Goal: Task Accomplishment & Management: Use online tool/utility

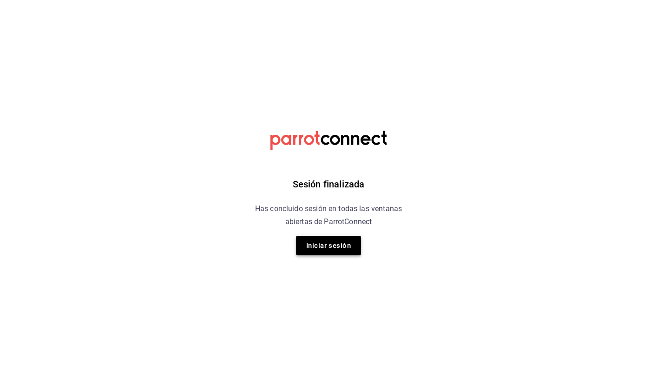
click at [324, 245] on button "Iniciar sesión" at bounding box center [328, 246] width 65 height 20
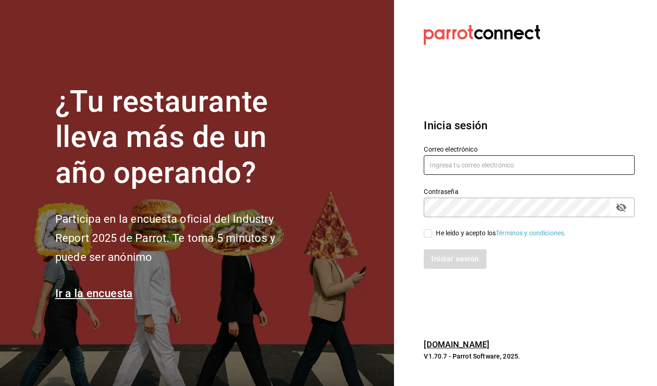
type input "[EMAIL_ADDRESS][DOMAIN_NAME]"
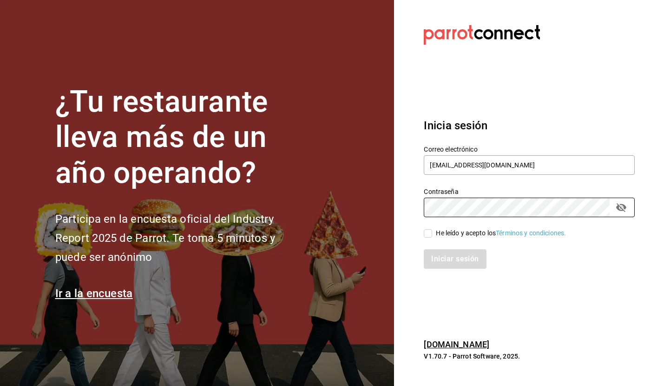
click at [430, 236] on input "He leído y acepto los Términos y condiciones." at bounding box center [428, 233] width 8 height 8
checkbox input "true"
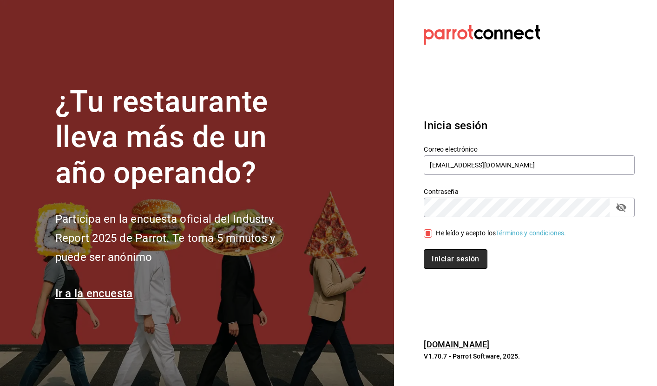
click at [448, 256] on button "Iniciar sesión" at bounding box center [455, 259] width 63 height 20
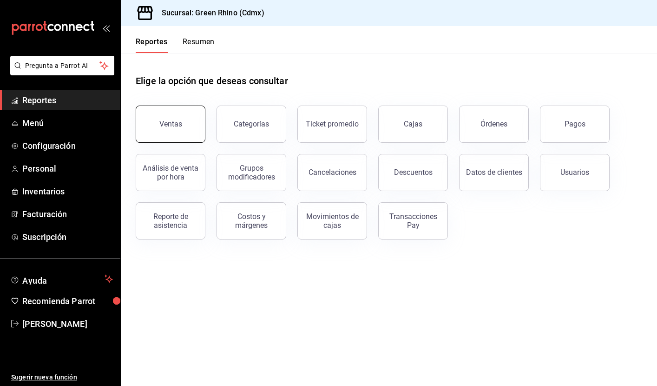
click at [183, 128] on button "Ventas" at bounding box center [171, 124] width 70 height 37
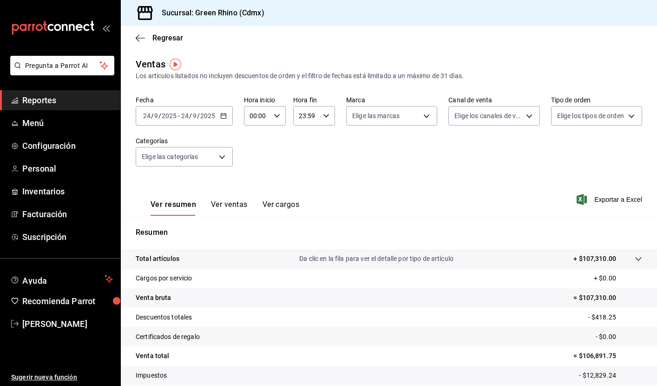
click at [226, 112] on div "2025-09-24 24 / 9 / 2025 - 2025-09-24 24 / 9 / 2025" at bounding box center [184, 116] width 97 height 20
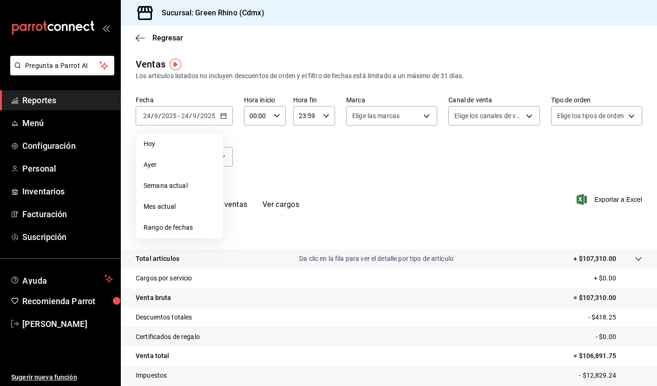
click at [458, 168] on div "Fecha 2025-09-24 24 / 9 / 2025 - 2025-09-24 24 / 9 / 2025 Hoy Ayer Semana actua…" at bounding box center [389, 137] width 507 height 82
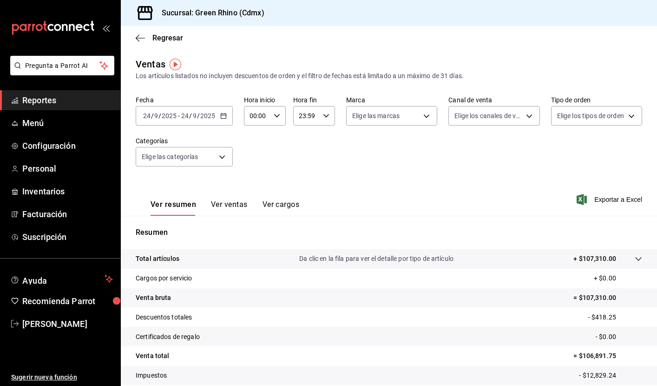
click at [227, 113] on div "2025-09-24 24 / 9 / 2025 - 2025-09-24 24 / 9 / 2025" at bounding box center [184, 116] width 97 height 20
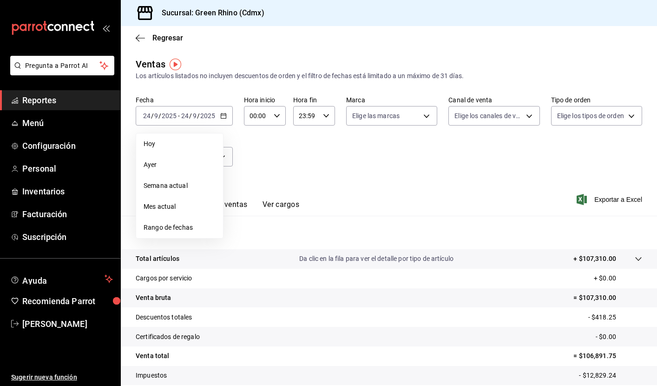
click at [284, 143] on div "Fecha 2025-09-24 24 / 9 / 2025 - 2025-09-24 24 / 9 / 2025 Hoy Ayer Semana actua…" at bounding box center [389, 137] width 507 height 82
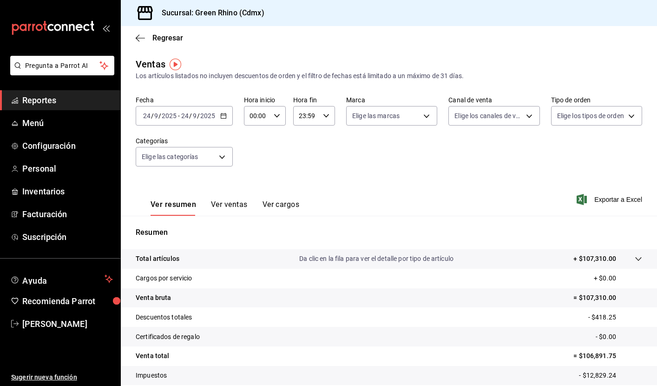
click at [66, 100] on span "Reportes" at bounding box center [67, 100] width 91 height 13
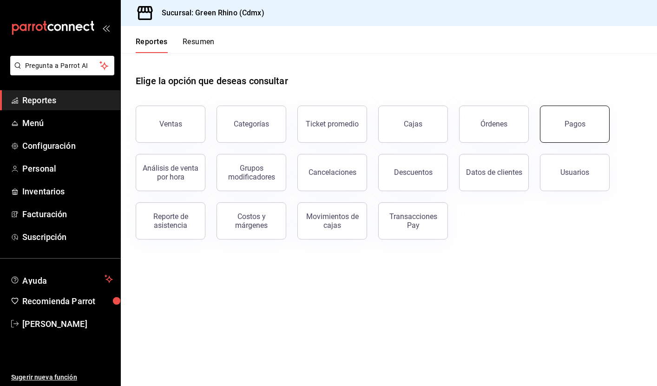
click at [572, 120] on div "Pagos" at bounding box center [575, 123] width 21 height 9
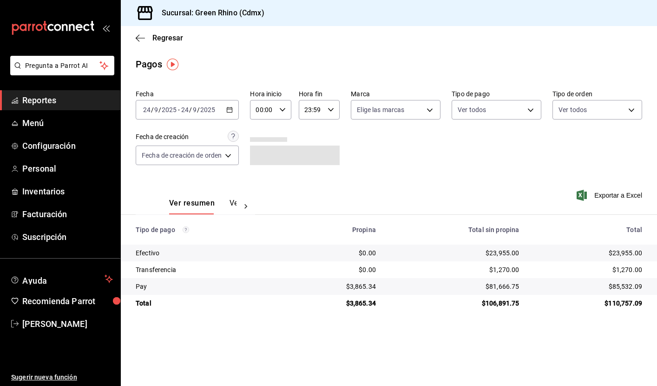
click at [80, 104] on span "Reportes" at bounding box center [67, 100] width 91 height 13
